Goal: Information Seeking & Learning: Check status

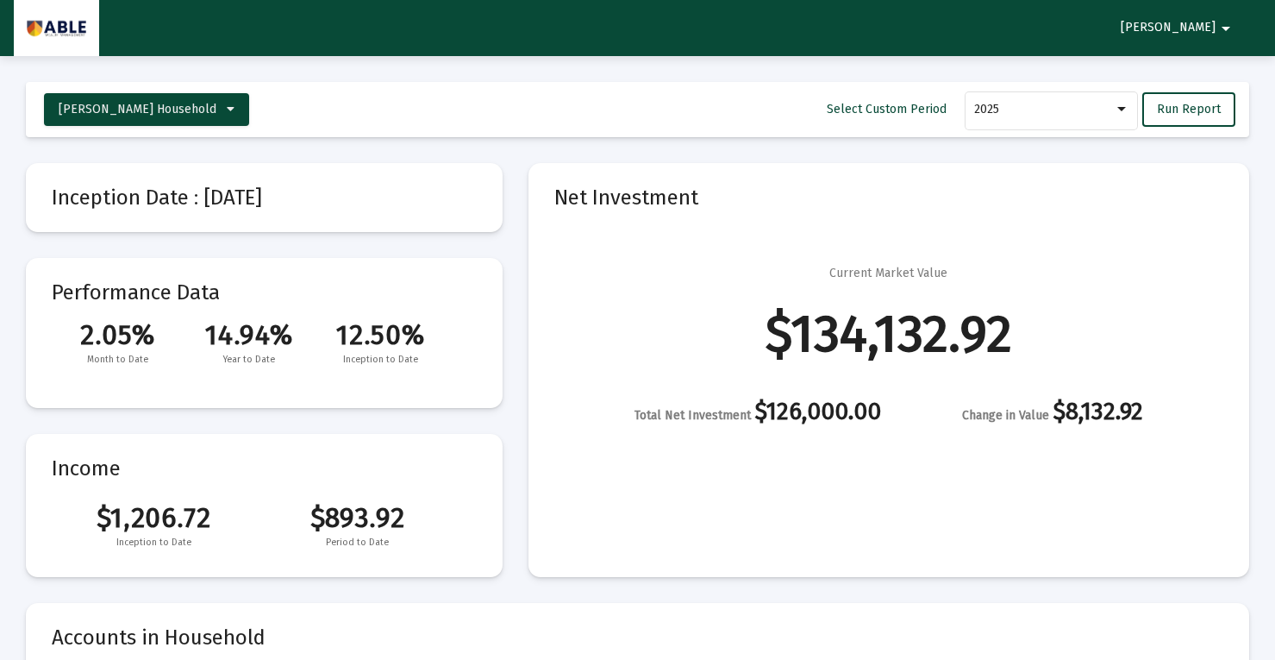
select select "View all"
click at [738, 424] on mat-card "Net Investment Current Market Value $134,132.92 Total Net Investment $126,000.0…" at bounding box center [889, 370] width 721 height 414
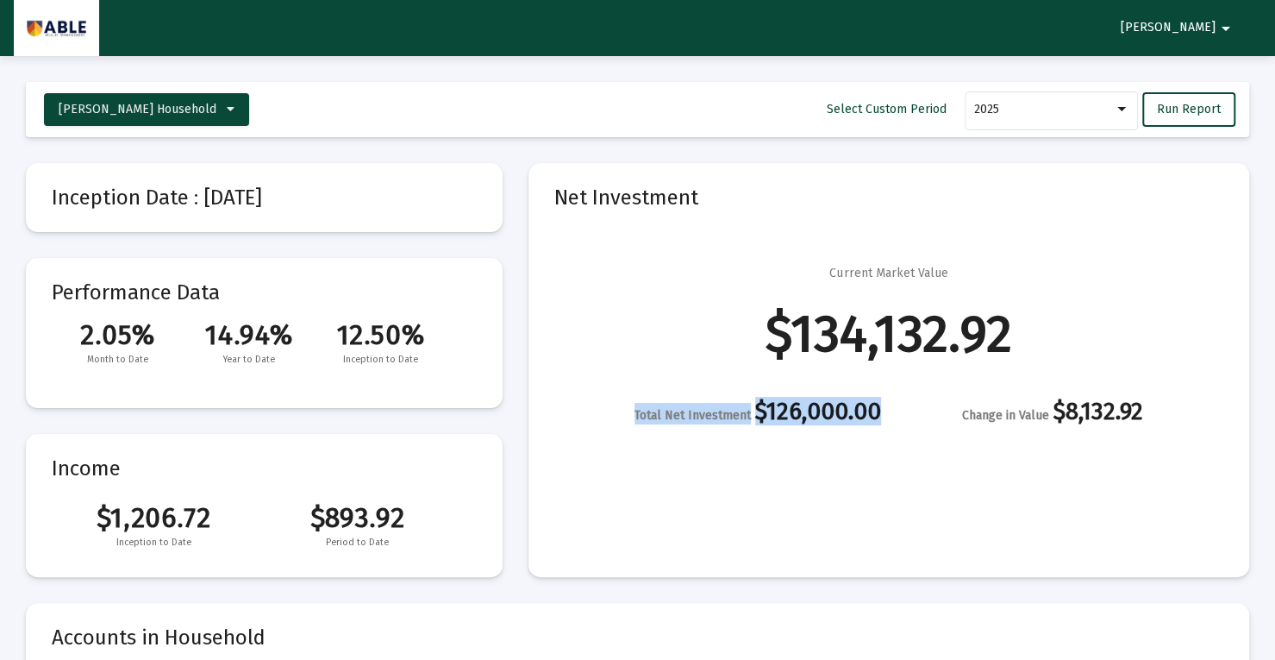
click at [738, 424] on mat-card "Net Investment Current Market Value $134,132.92 Total Net Investment $126,000.0…" at bounding box center [889, 370] width 721 height 414
drag, startPoint x: 738, startPoint y: 424, endPoint x: 786, endPoint y: 405, distance: 51.9
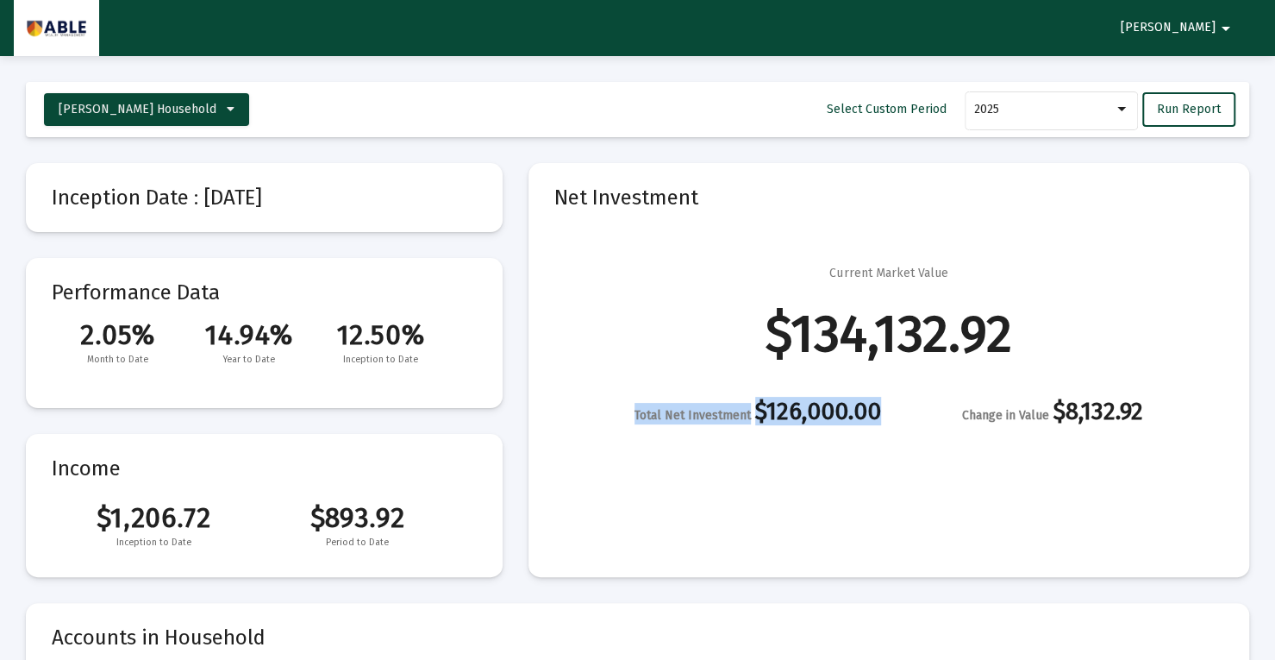
click at [786, 405] on mat-card "Net Investment Current Market Value $134,132.92 Total Net Investment $126,000.0…" at bounding box center [889, 370] width 721 height 414
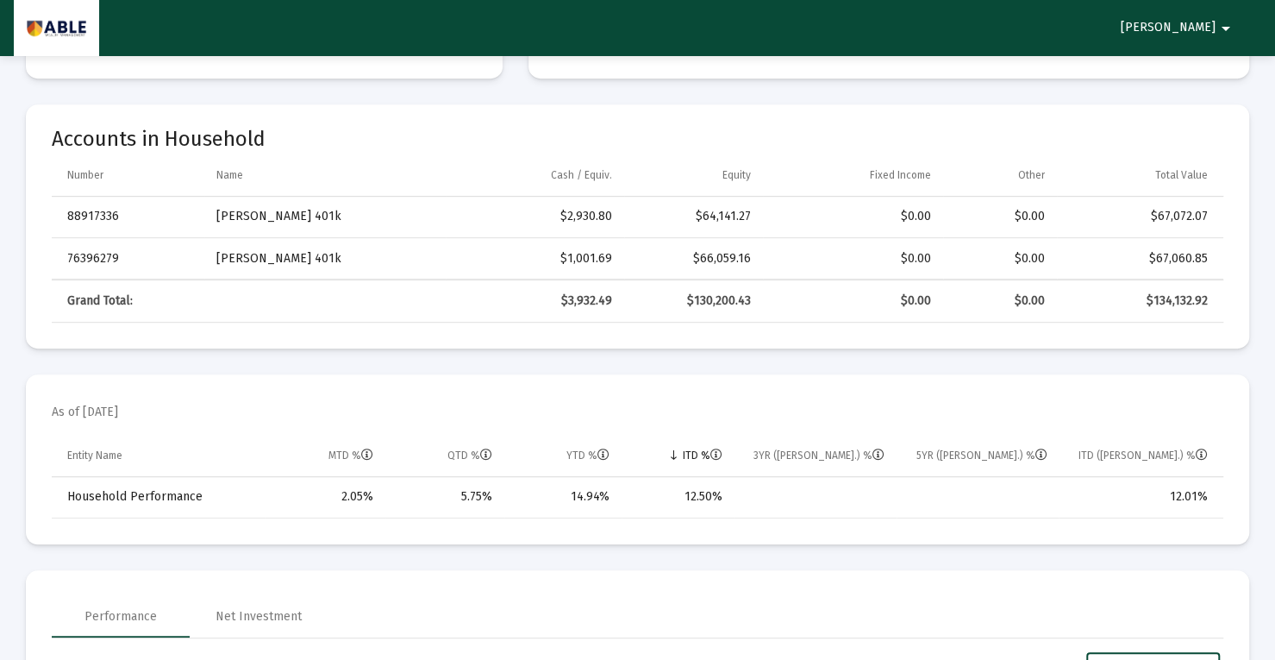
scroll to position [504, 0]
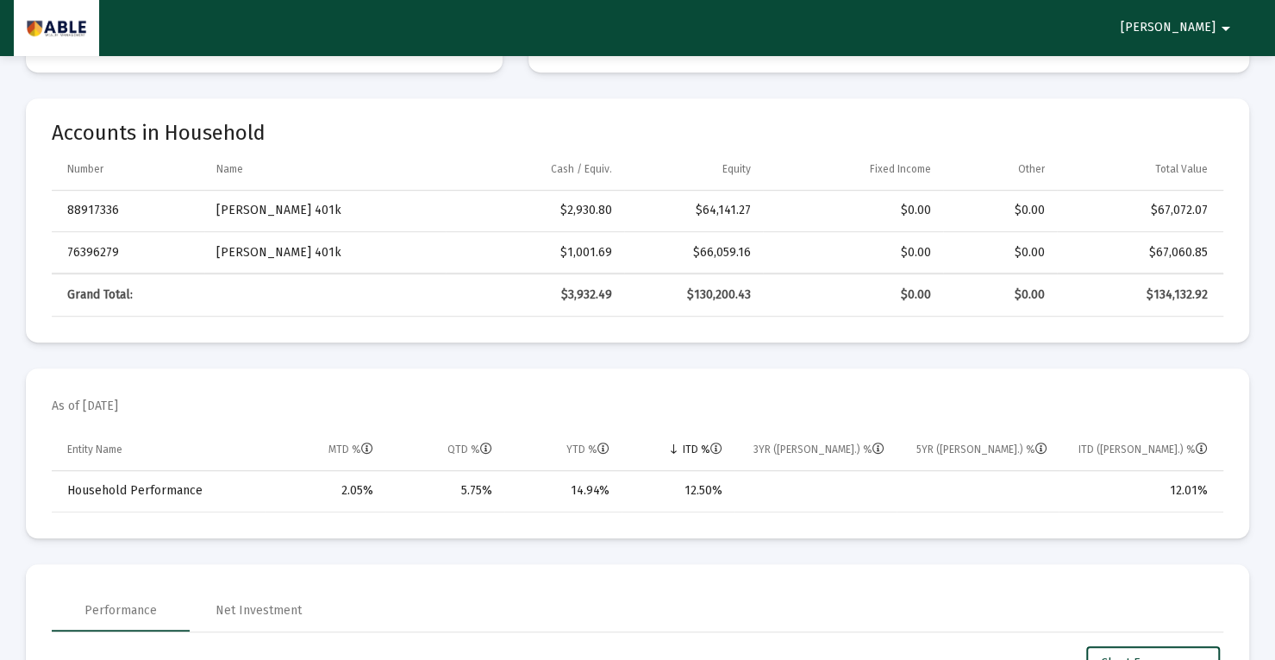
click at [621, 249] on td "$1,001.69" at bounding box center [535, 252] width 178 height 41
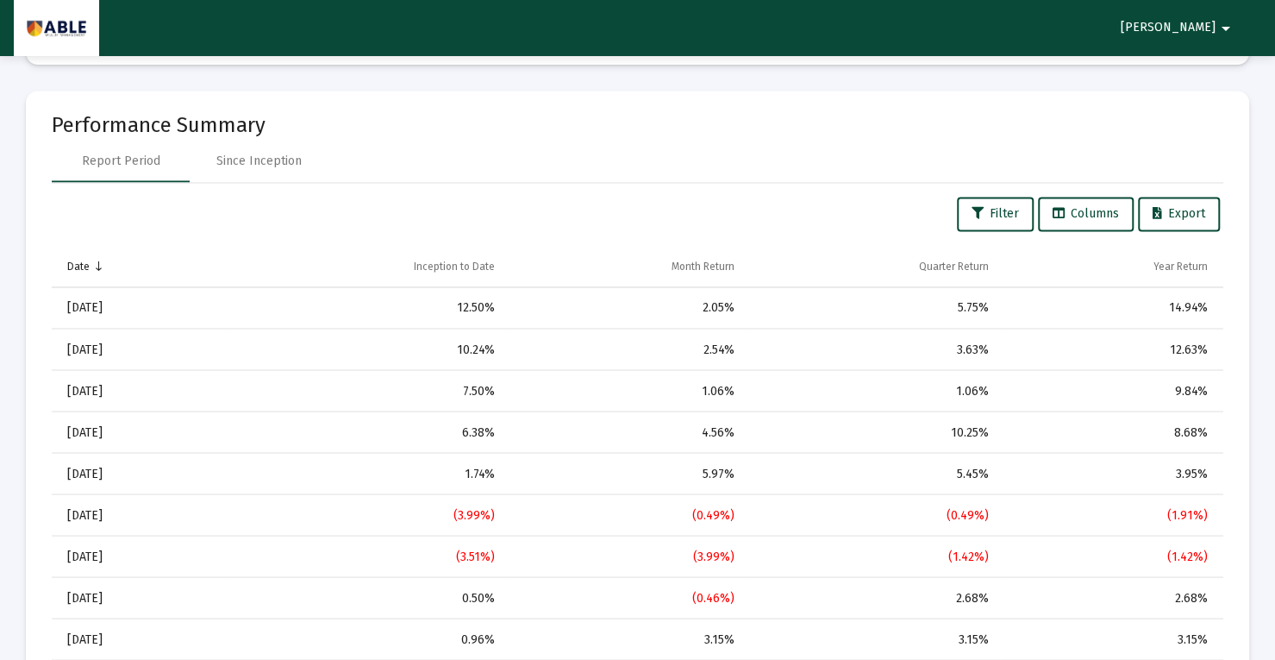
scroll to position [1647, 0]
click at [1179, 254] on td "Year Return" at bounding box center [1111, 266] width 223 height 41
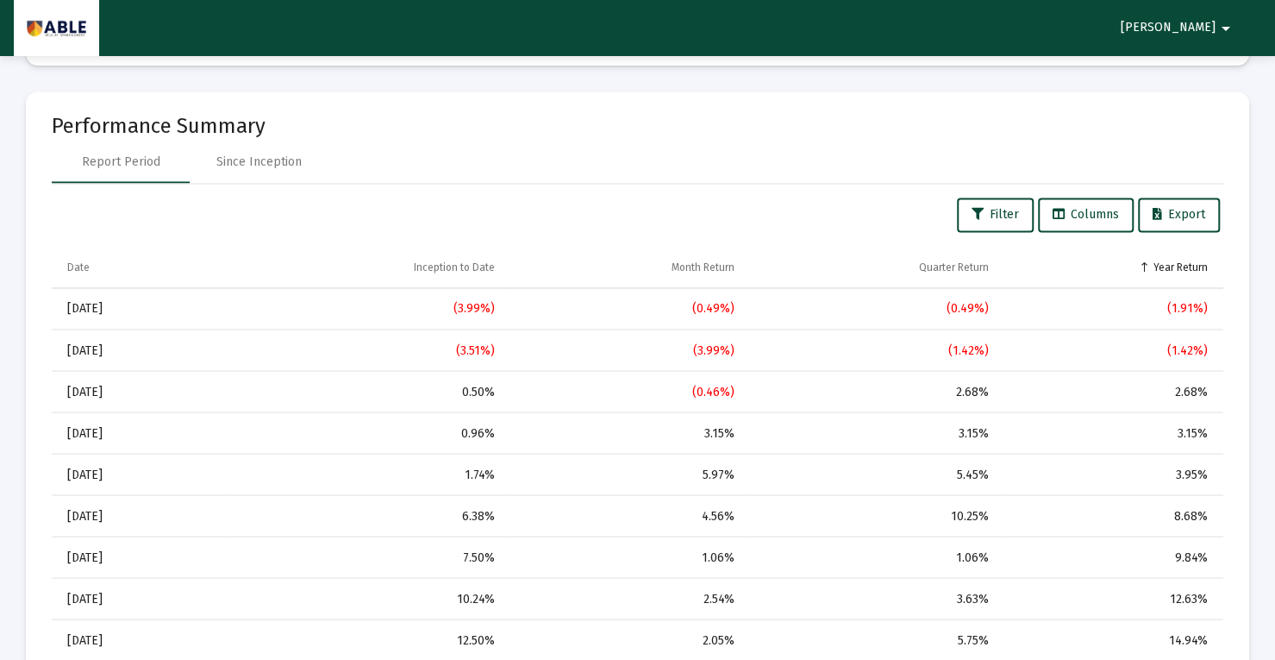
click at [1179, 254] on td "Year Return" at bounding box center [1111, 266] width 223 height 41
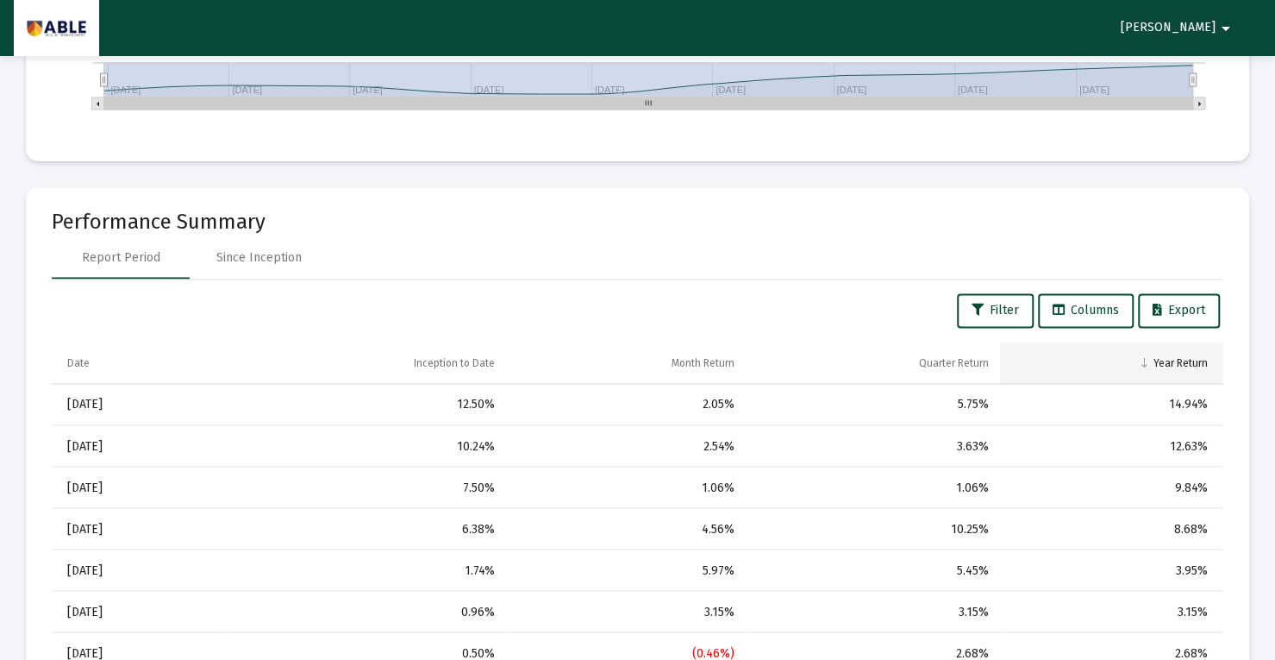
scroll to position [1708, 0]
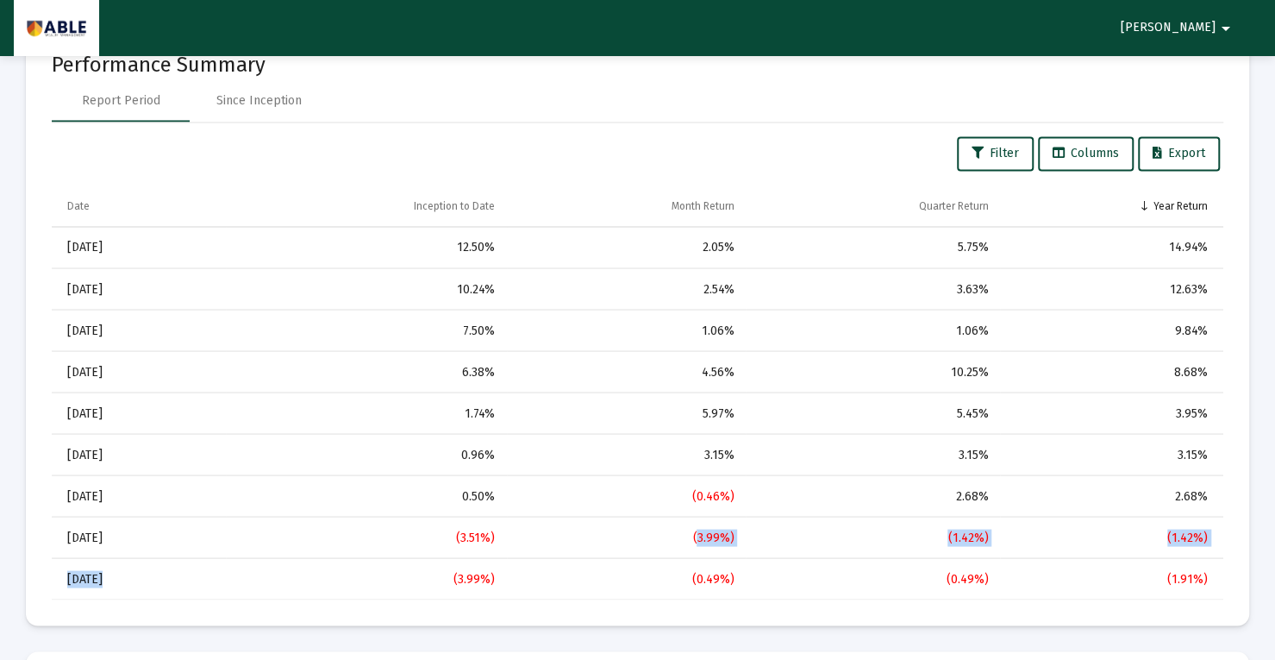
drag, startPoint x: 275, startPoint y: 584, endPoint x: 542, endPoint y: 547, distance: 269.0
click at [542, 547] on tbody "[DATE] 12.50% 2.05% 5.75% 14.94% [DATE] 10.24% 2.54% 3.63% 12.63% [DATE] 7.50% …" at bounding box center [638, 413] width 1172 height 373
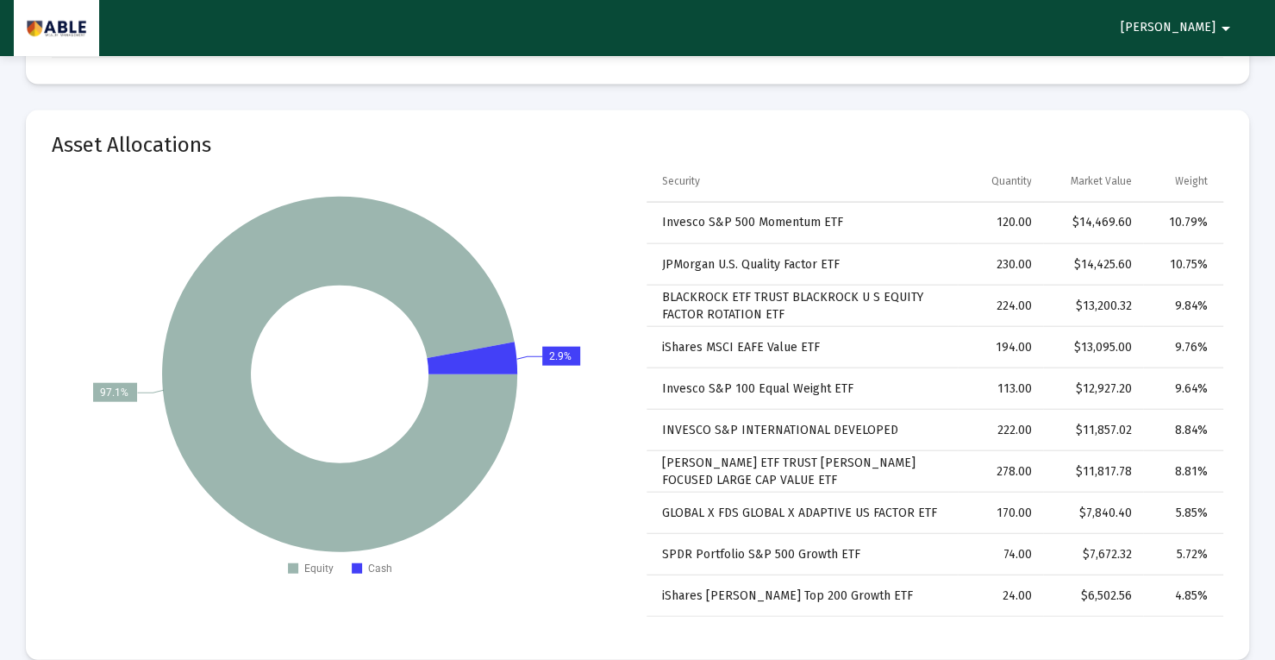
scroll to position [2256, 0]
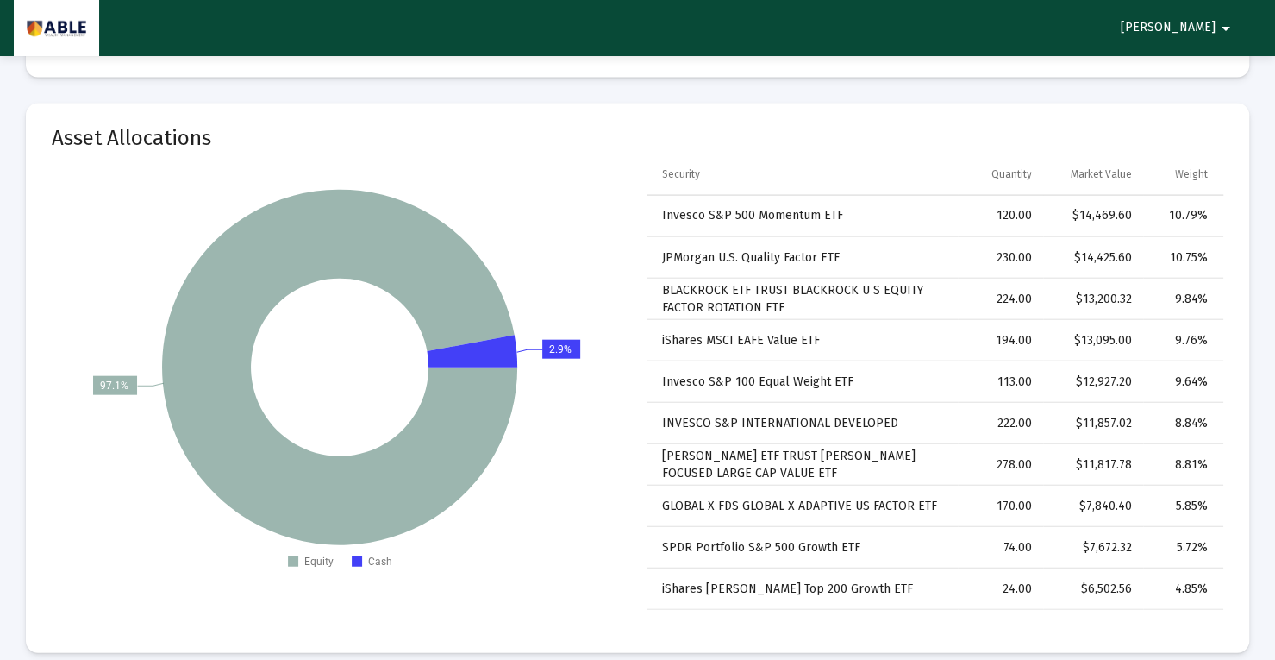
click at [517, 416] on rect at bounding box center [340, 382] width 577 height 388
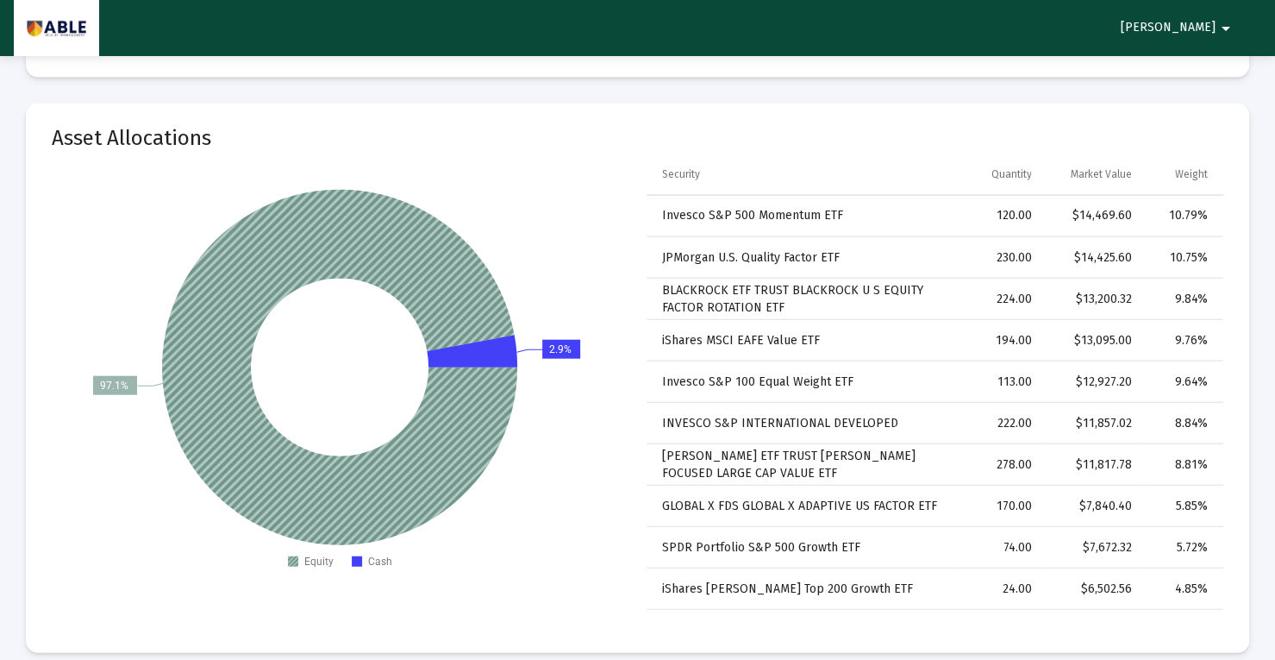
click at [485, 415] on icon at bounding box center [339, 367] width 355 height 355
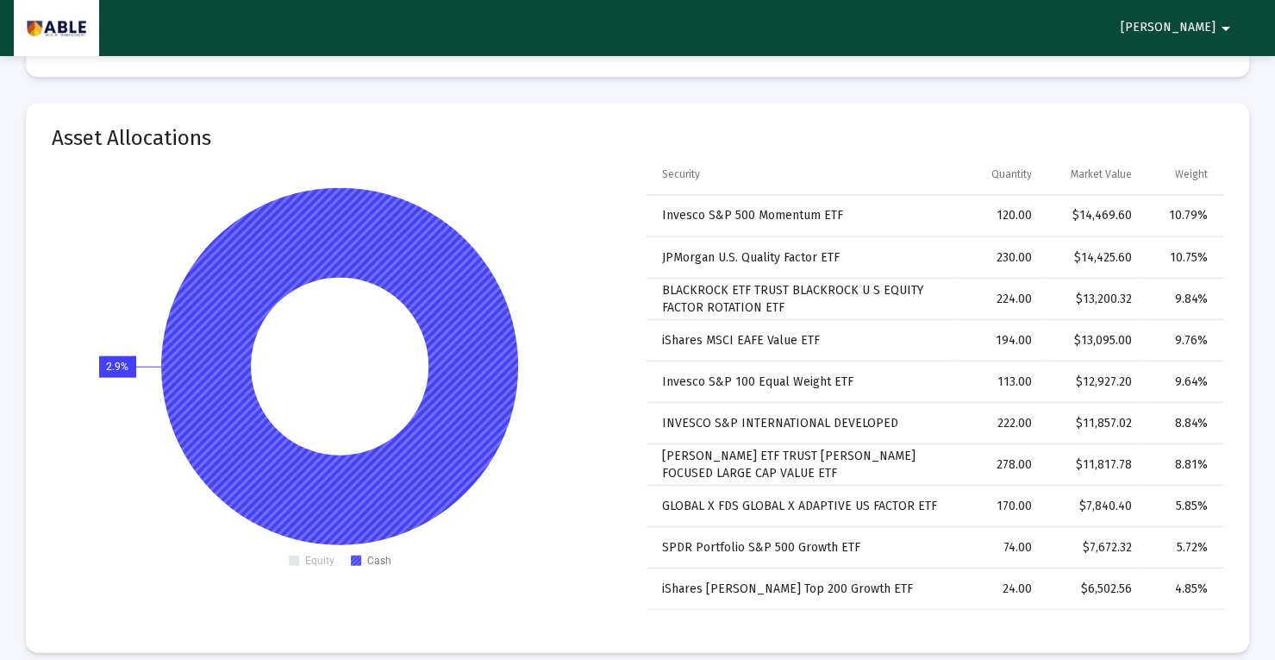
click at [498, 370] on icon at bounding box center [339, 366] width 357 height 357
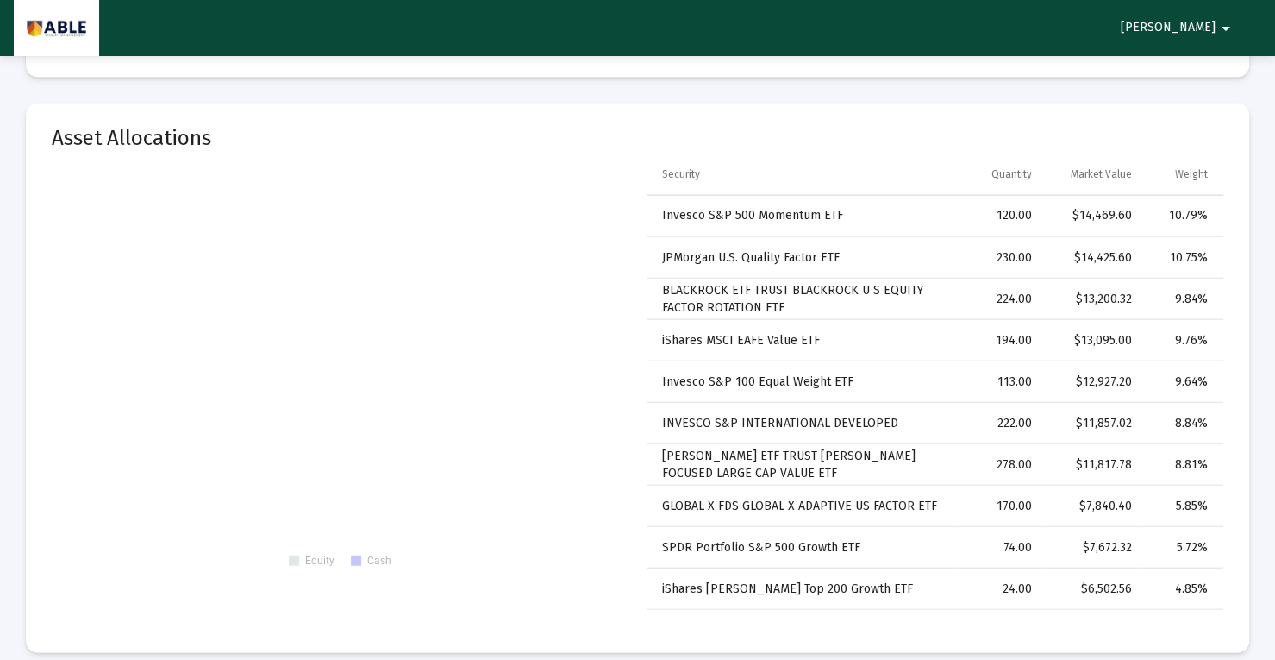
click at [507, 398] on rect at bounding box center [340, 382] width 577 height 388
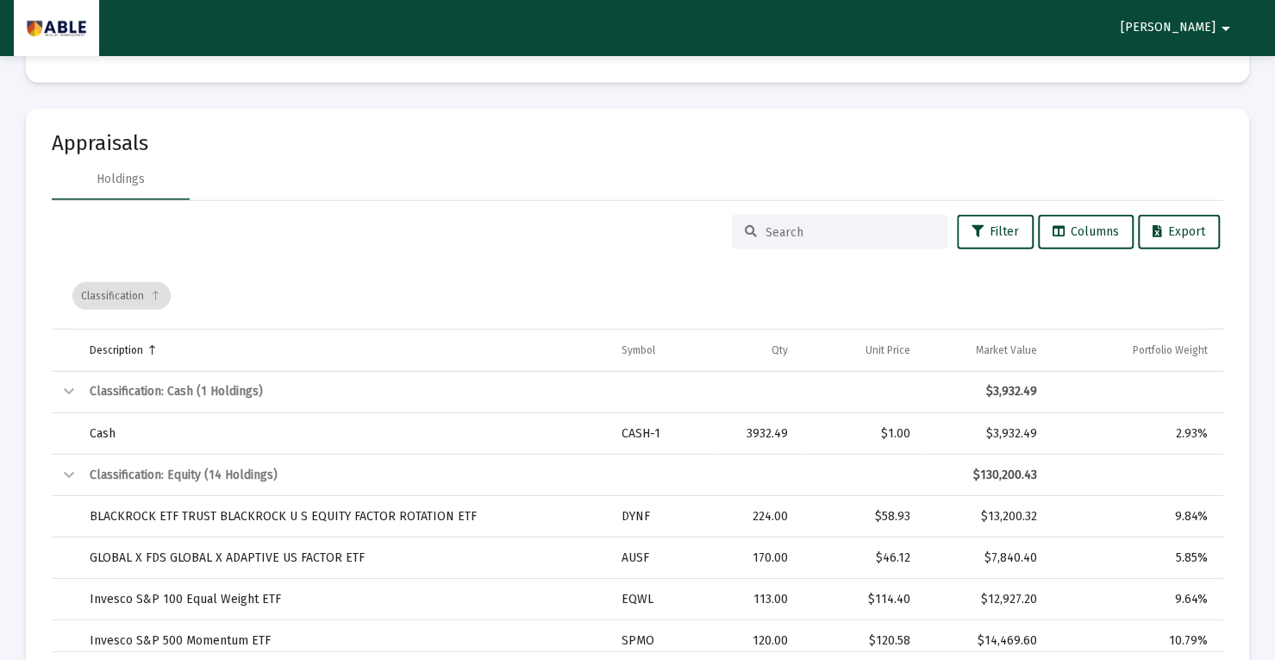
scroll to position [2827, 0]
